Goal: Check status: Check status

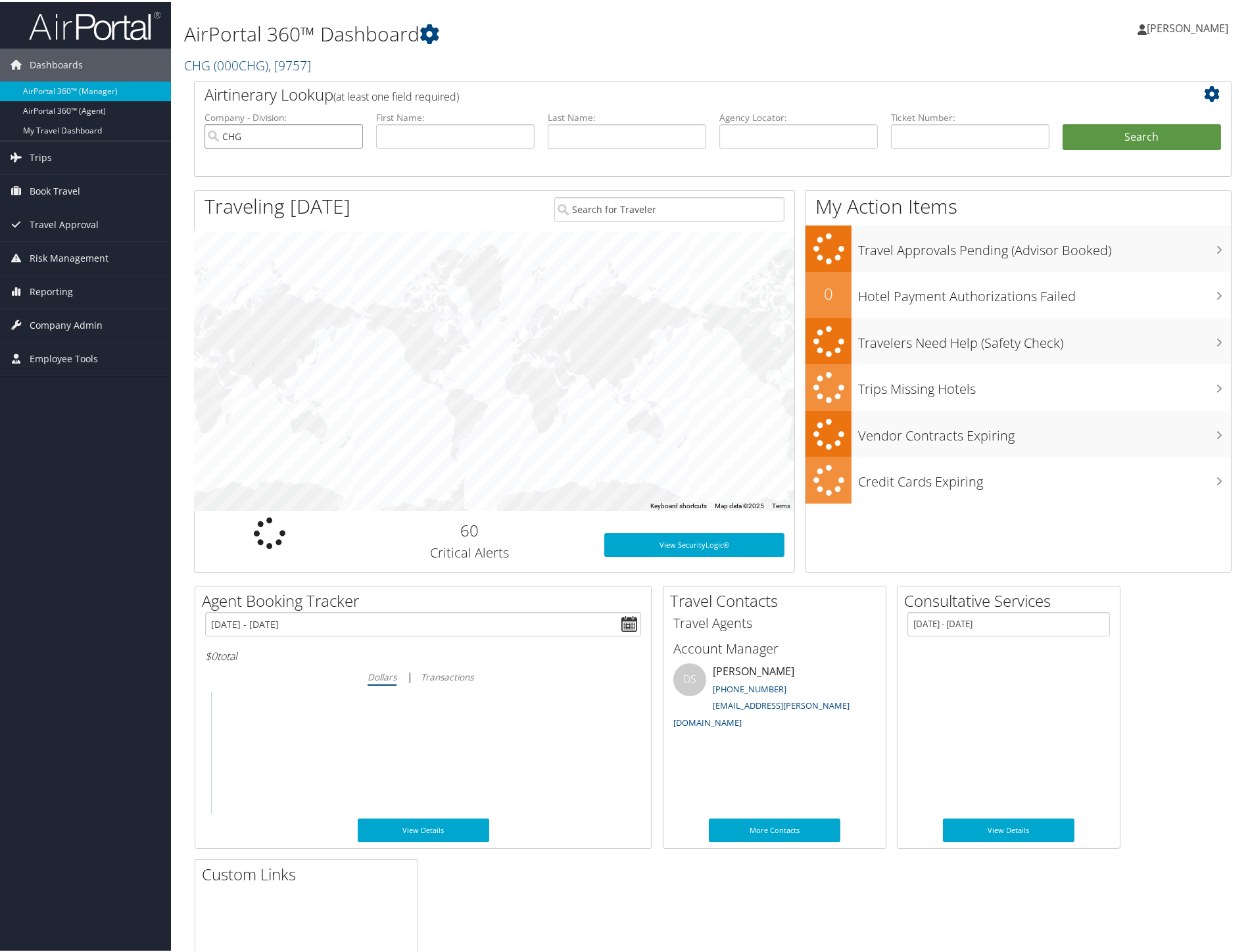
click at [350, 135] on input "CHG" at bounding box center [283, 134] width 159 height 24
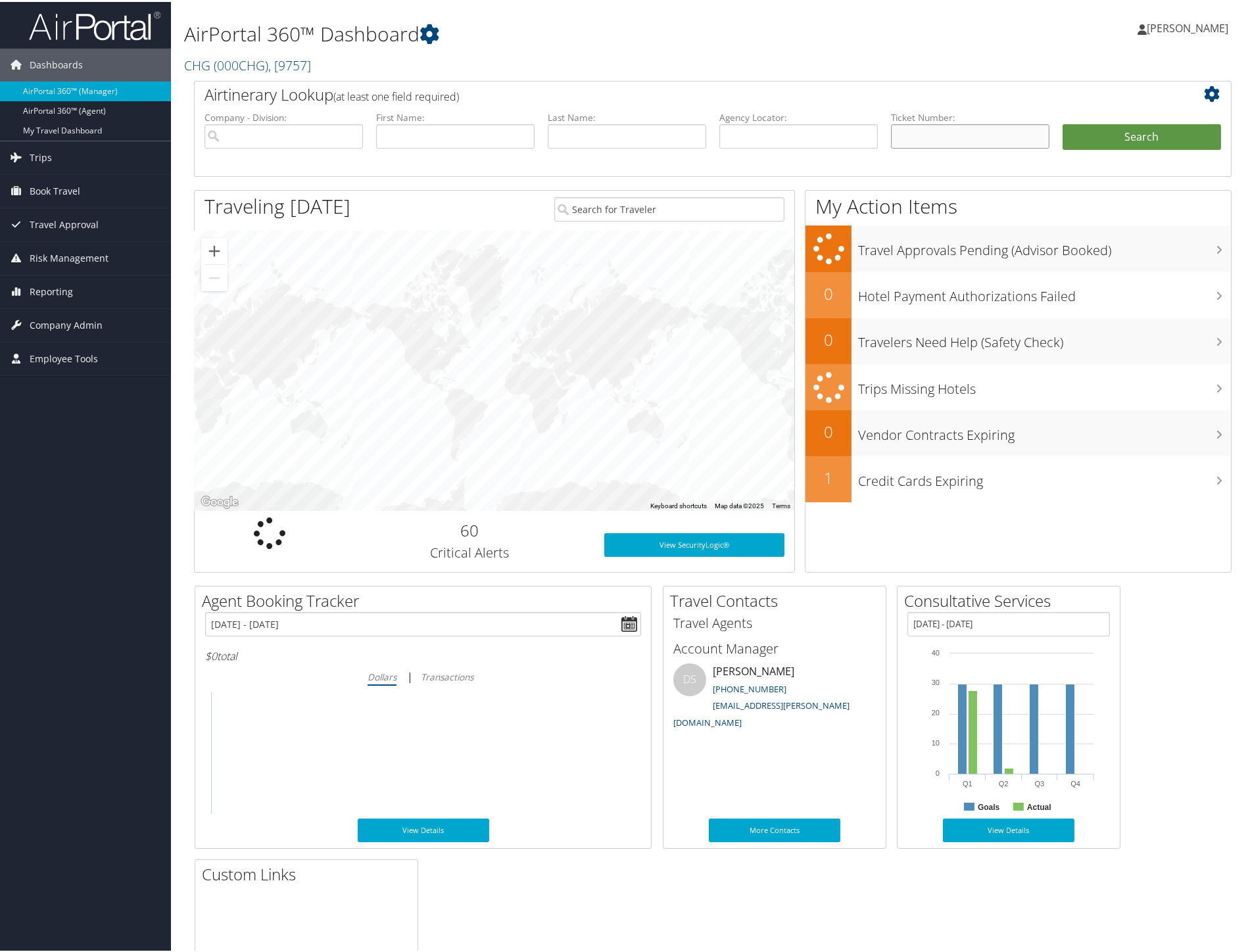
click at [936, 136] on input "text" at bounding box center [970, 134] width 159 height 24
paste input "0167275060527"
type input "0167275060527"
click at [1063, 122] on button "Search" at bounding box center [1142, 136] width 159 height 27
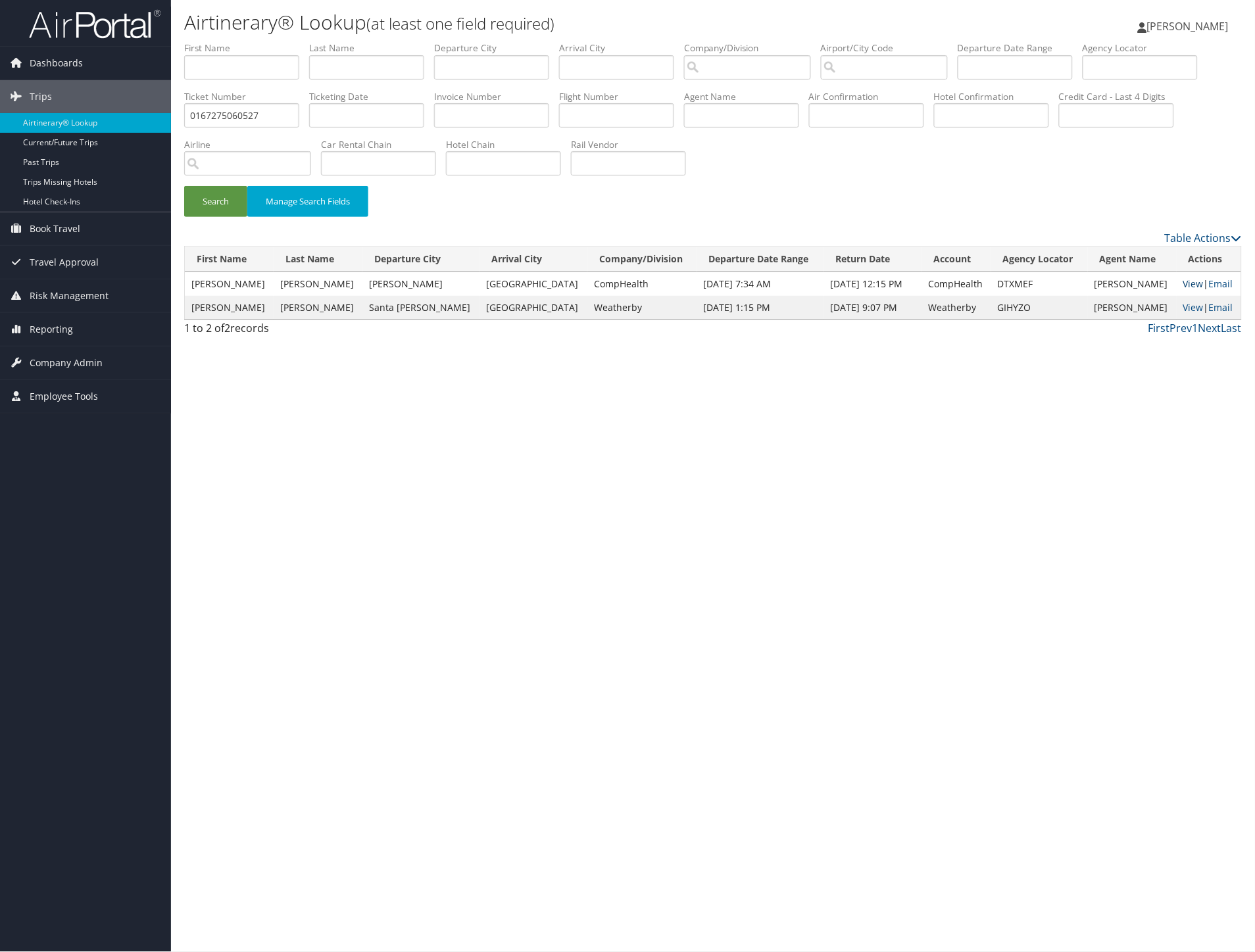
click at [1183, 284] on link "View" at bounding box center [1193, 283] width 21 height 13
click at [299, 113] on input "0167275060527" at bounding box center [242, 115] width 115 height 24
click at [184, 186] on button "Search" at bounding box center [216, 201] width 63 height 31
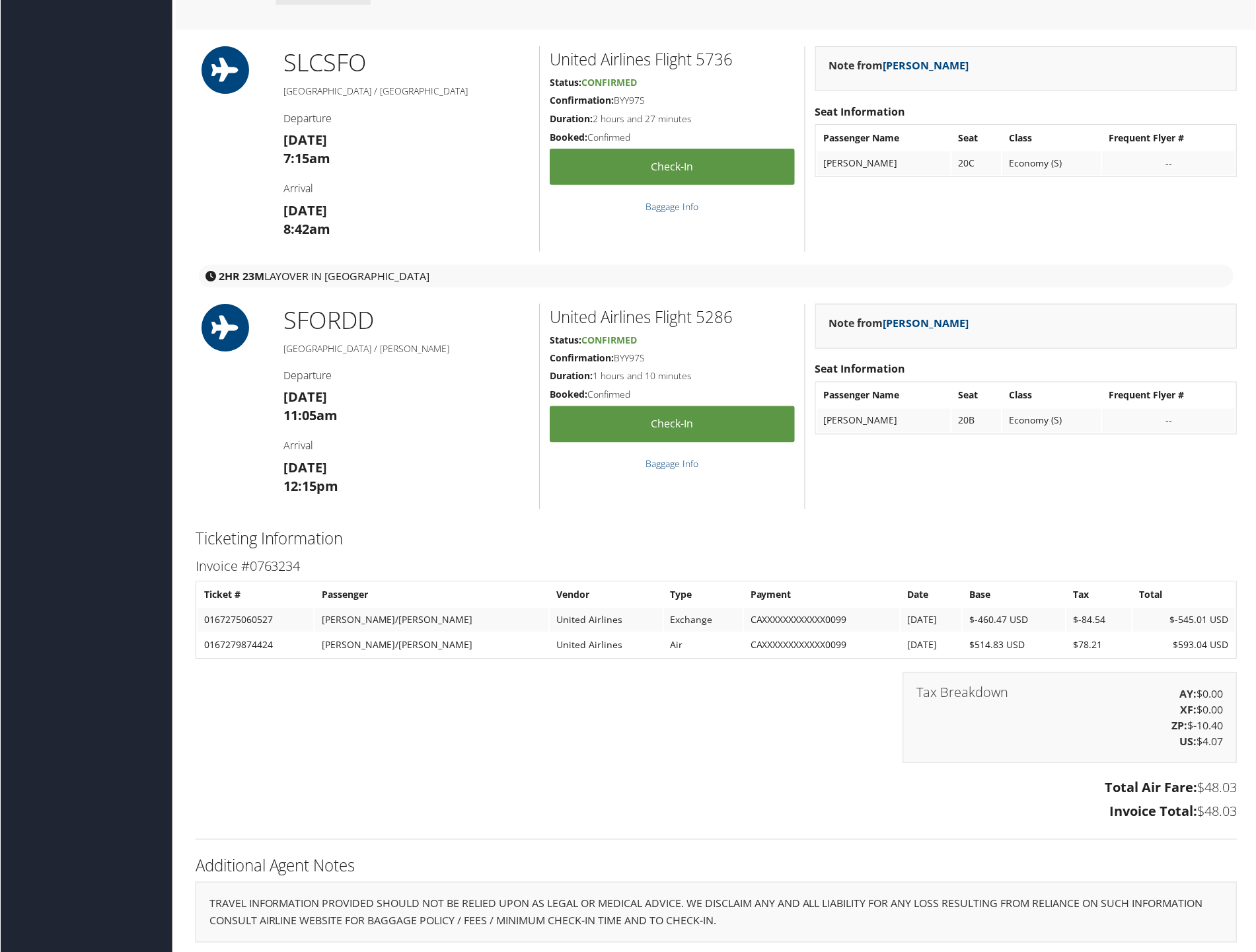
scroll to position [902, 0]
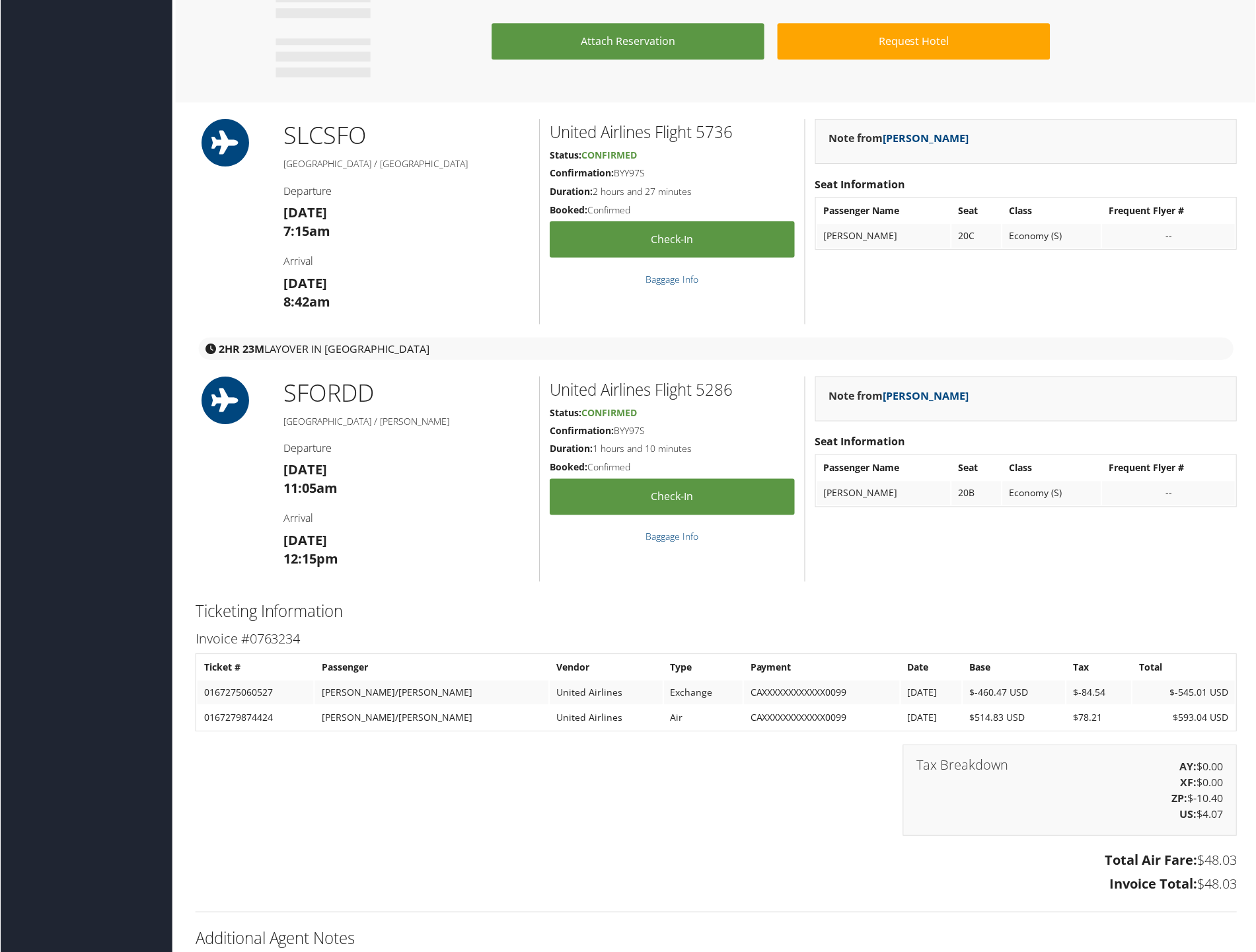
drag, startPoint x: 1210, startPoint y: 380, endPoint x: 1199, endPoint y: 378, distance: 11.2
click at [1210, 380] on div "Note from Jan Kalaris" at bounding box center [1027, 399] width 422 height 45
